Goal: Find specific page/section: Find specific page/section

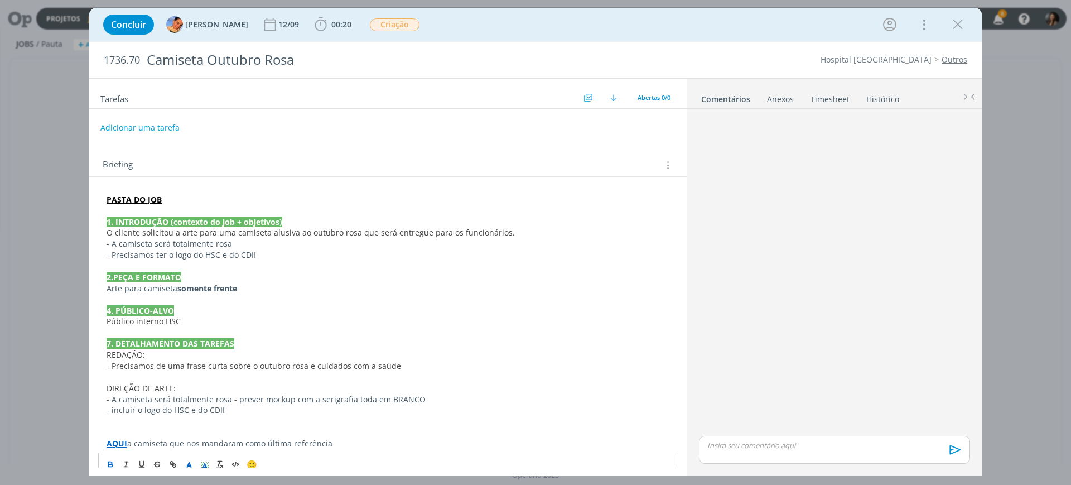
click at [955, 36] on div "Concluir [PERSON_NAME] [DATE] 00:20 Iniciar Apontar Data * [DATE] Horas * 00:00…" at bounding box center [536, 24] width 876 height 27
click at [954, 27] on icon "dialog" at bounding box center [957, 24] width 17 height 17
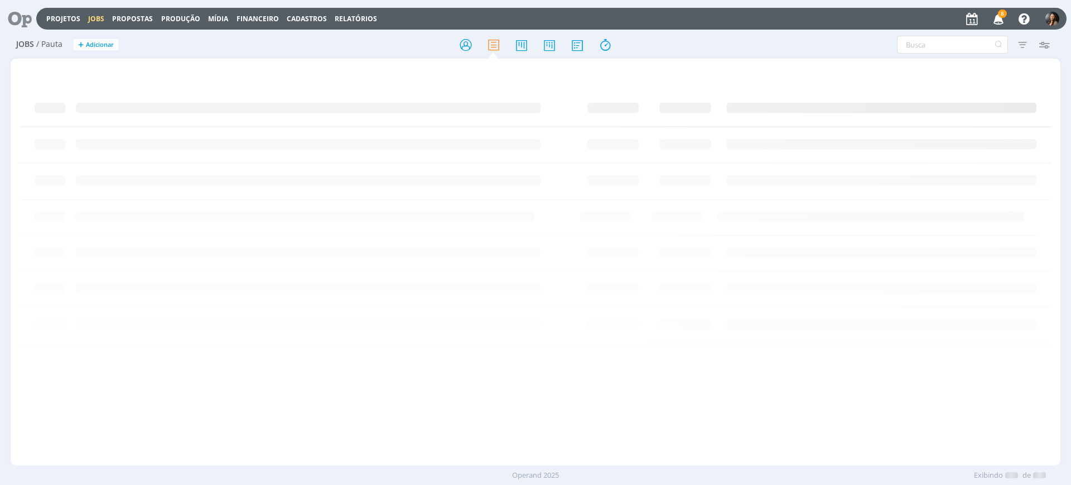
click at [27, 16] on icon at bounding box center [15, 19] width 23 height 22
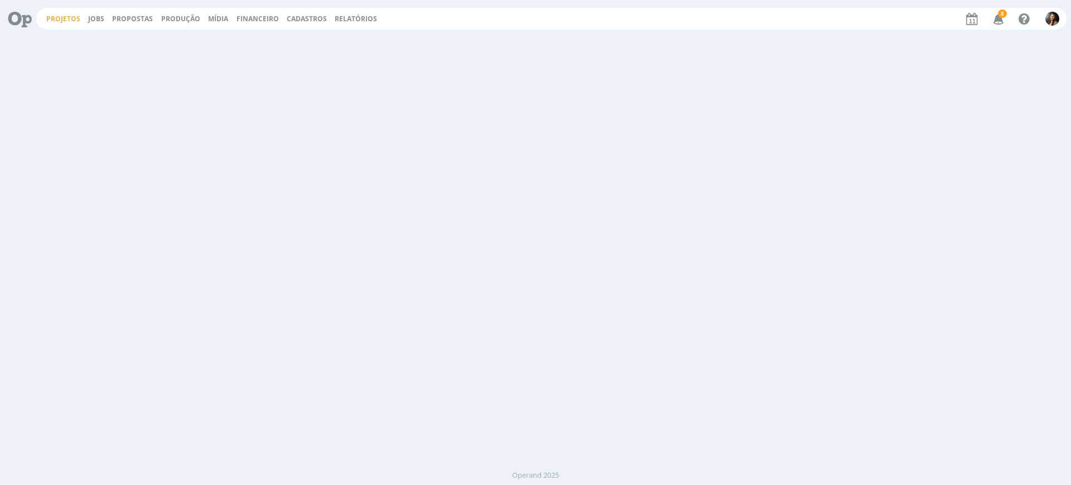
click at [59, 17] on link "Projetos" at bounding box center [63, 18] width 34 height 9
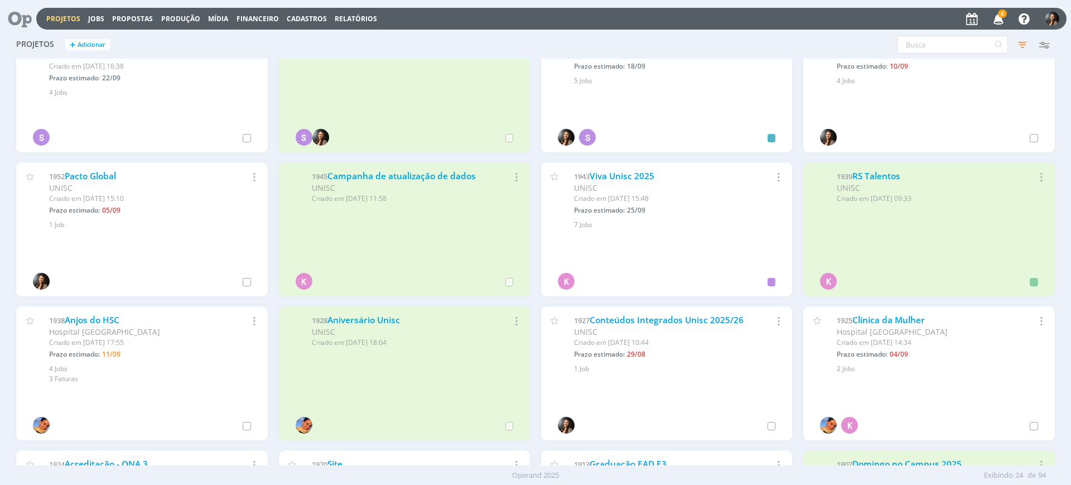
scroll to position [349, 0]
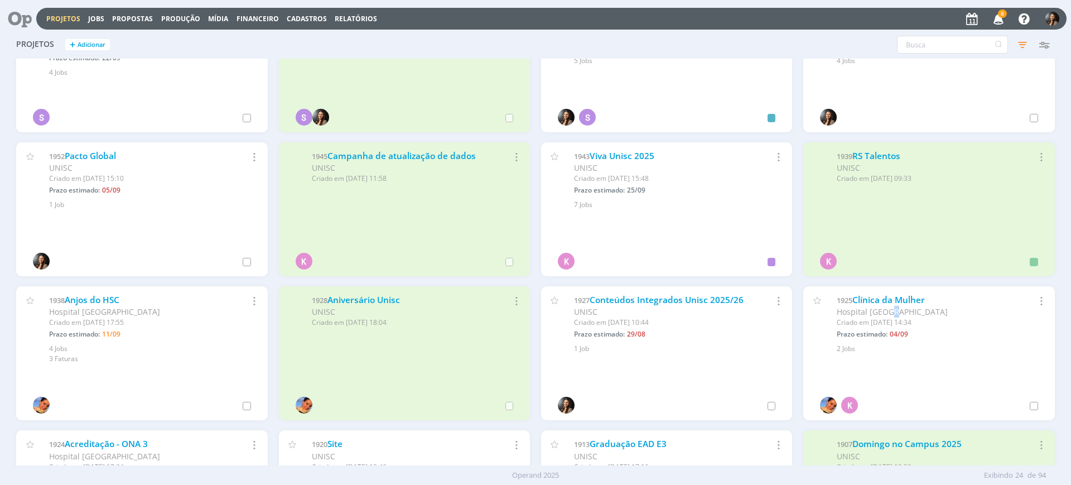
click at [886, 309] on span "Hospital [GEOGRAPHIC_DATA]" at bounding box center [892, 311] width 111 height 11
click at [888, 301] on link "Clínica da Mulher" at bounding box center [888, 300] width 73 height 12
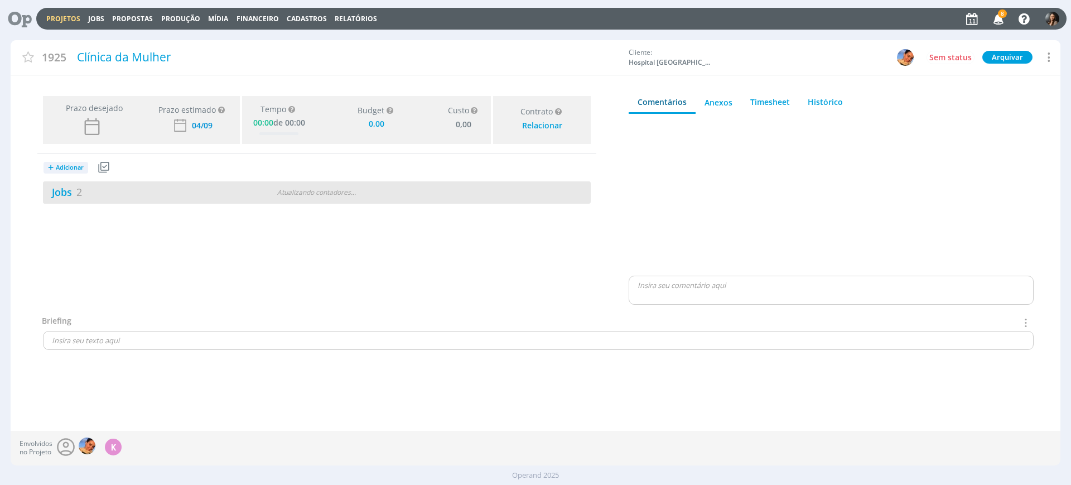
type input "0,00"
click at [359, 195] on div "Atualizando contadores . . ." at bounding box center [316, 192] width 177 height 10
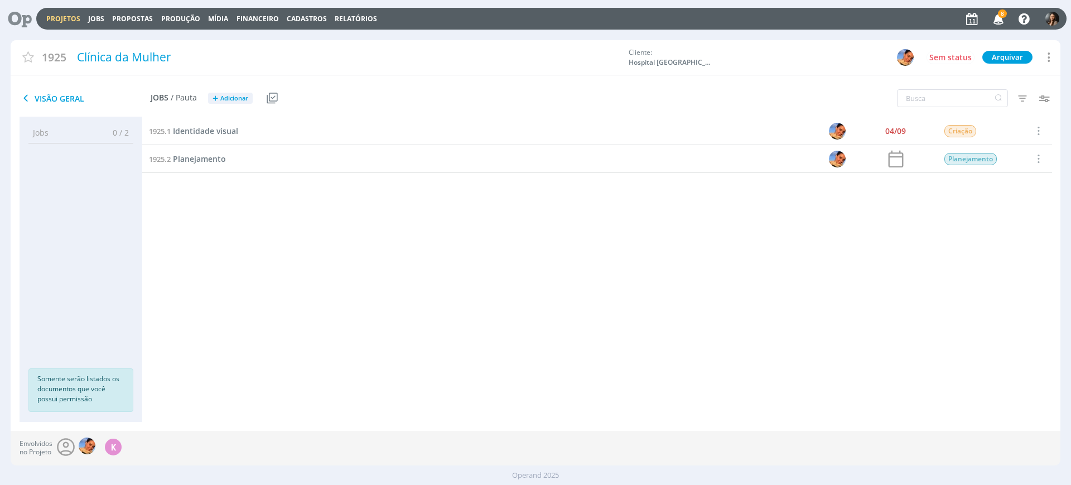
drag, startPoint x: 391, startPoint y: 237, endPoint x: 261, endPoint y: 140, distance: 162.2
click at [387, 233] on div "1925.1 Identidade visual 04/09 Criação Selecionar Concluir Cancelar Iniciar tim…" at bounding box center [597, 258] width 910 height 282
click at [190, 129] on span "Identidade visual" at bounding box center [205, 130] width 65 height 11
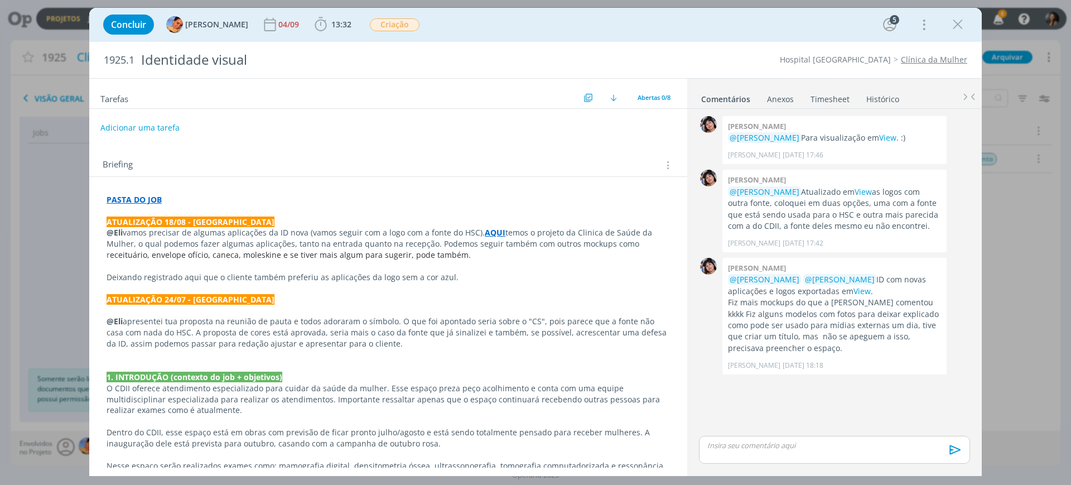
click at [489, 228] on strong "AQUI" at bounding box center [495, 232] width 21 height 11
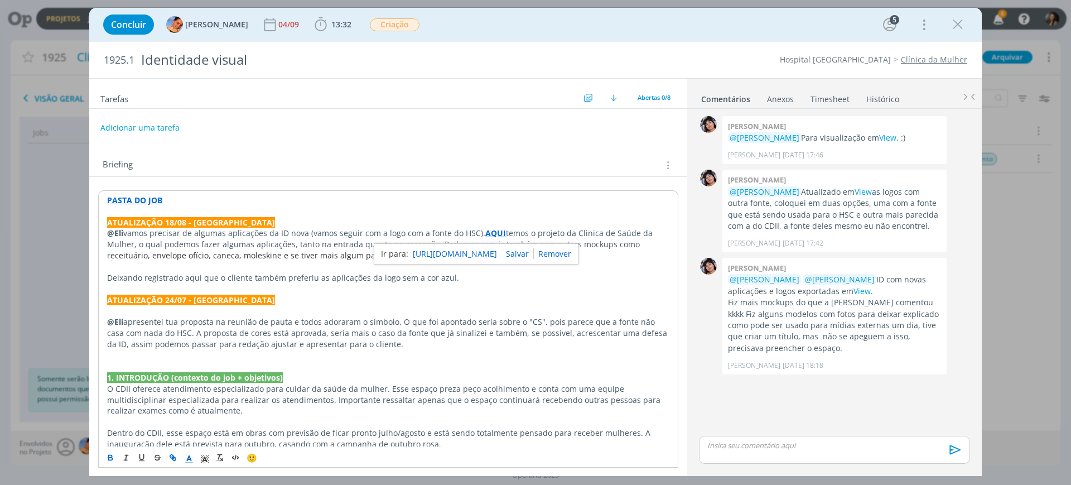
click at [497, 255] on link "https://sobeae.sharepoint.com/:b:/s/SOBEAE/EaaRZzM9K2pNn3xGKCkK14wB90aQkbzwapCt…" at bounding box center [455, 254] width 84 height 15
click at [459, 330] on p "@Eli apresentei tua proposta na reunião de pauta e todos adoraram o símbolo. O …" at bounding box center [388, 332] width 562 height 33
click at [853, 291] on link "View" at bounding box center [861, 291] width 17 height 11
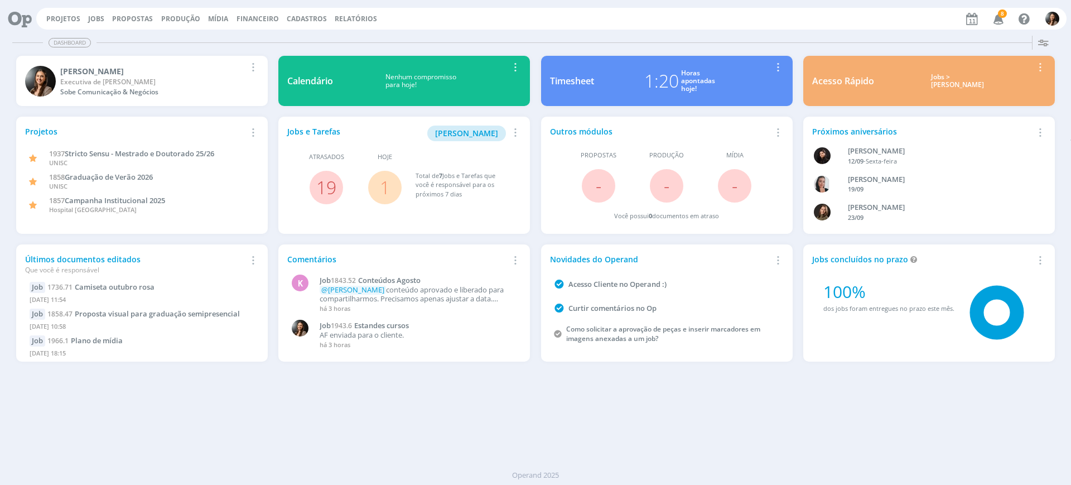
drag, startPoint x: 634, startPoint y: 397, endPoint x: 555, endPoint y: 374, distance: 82.4
click at [634, 398] on div "Dashboard Salvar Selecione abaixo os cards desejados: Meus Meu Perfil [GEOGRAPH…" at bounding box center [535, 257] width 1071 height 453
